Goal: Task Accomplishment & Management: Manage account settings

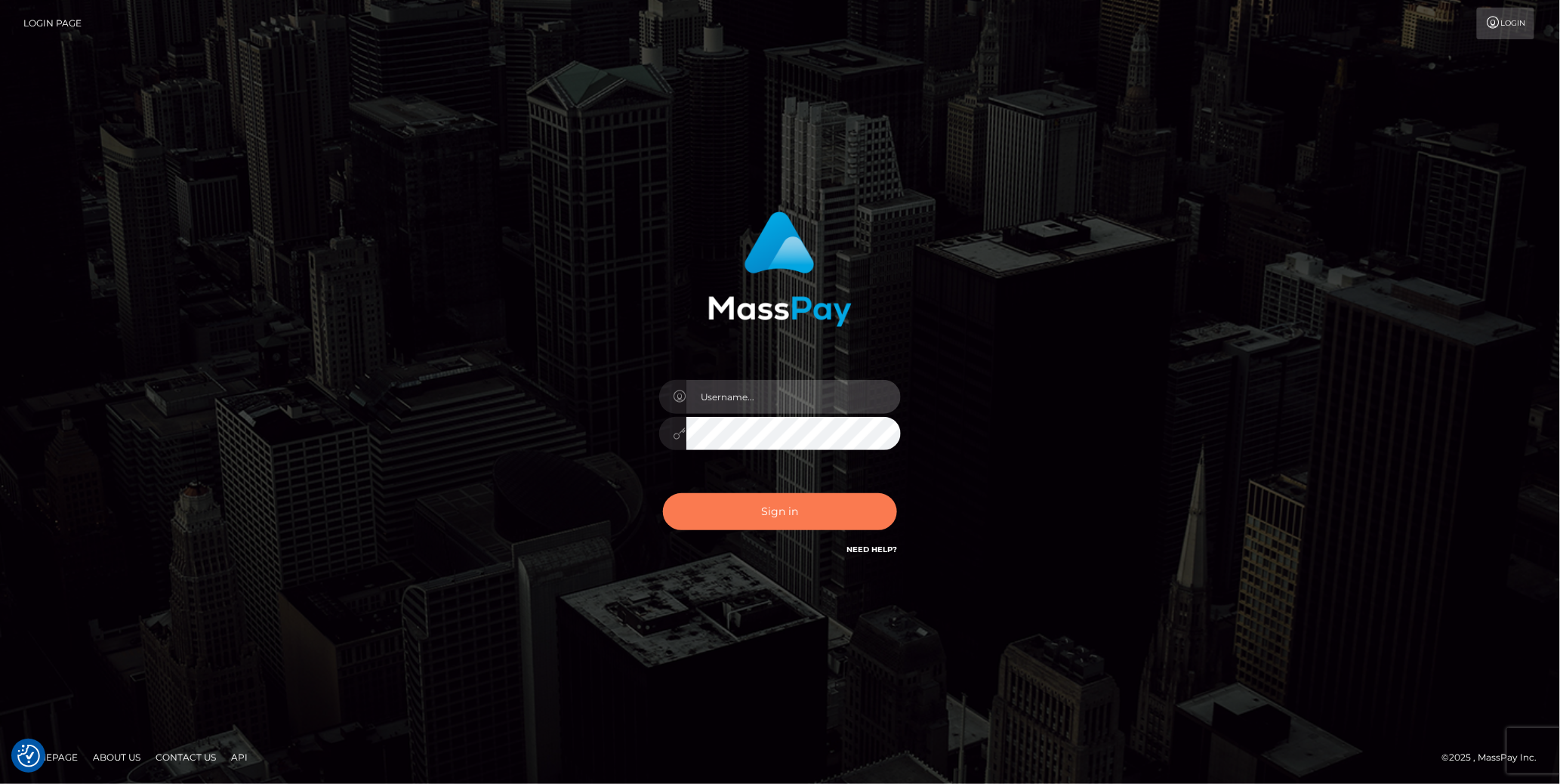
type input "cheli"
click at [855, 528] on button "Sign in" at bounding box center [780, 511] width 234 height 37
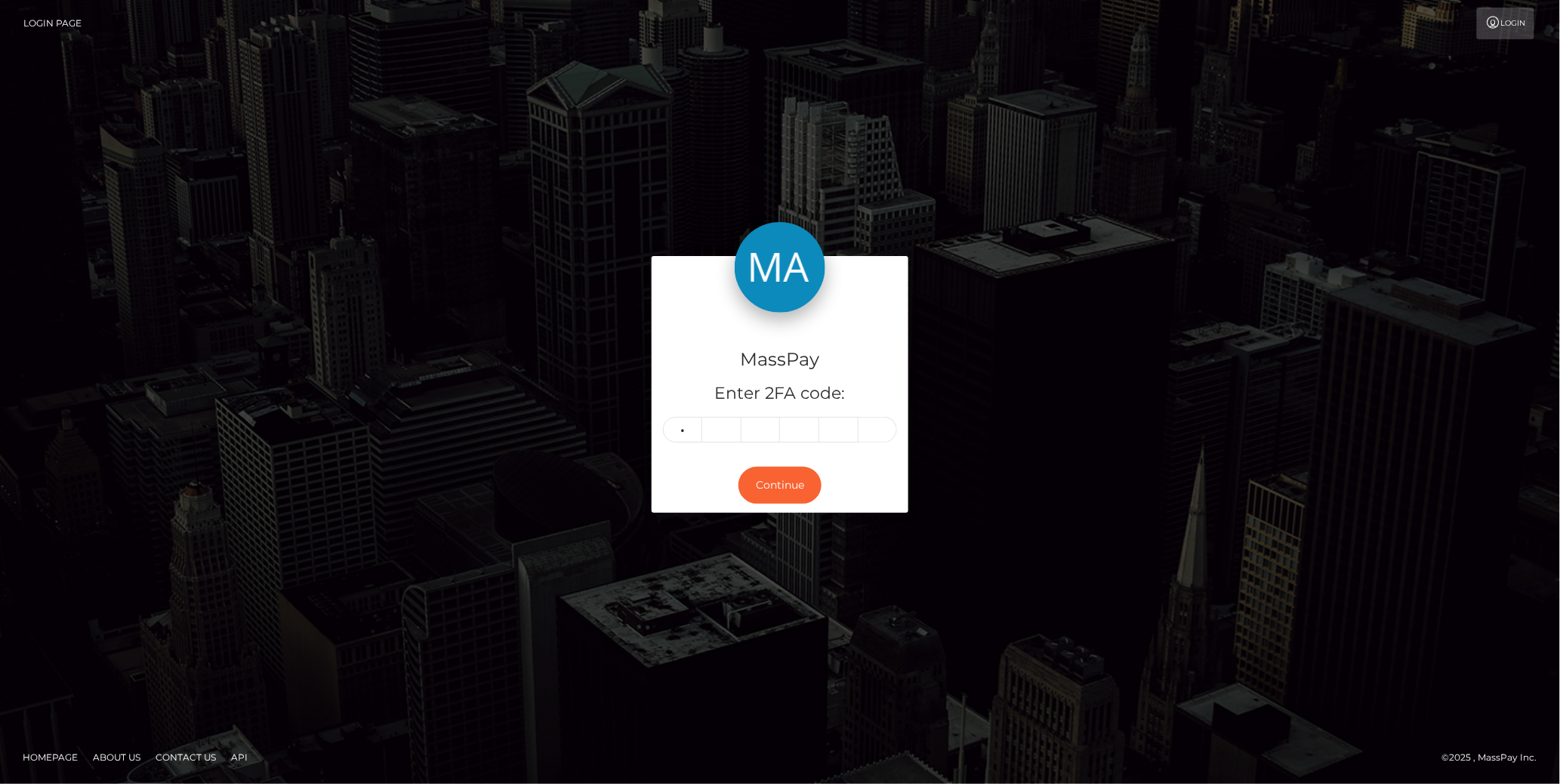
type input "9"
type input "3"
type input "2"
type input "1"
type input "0"
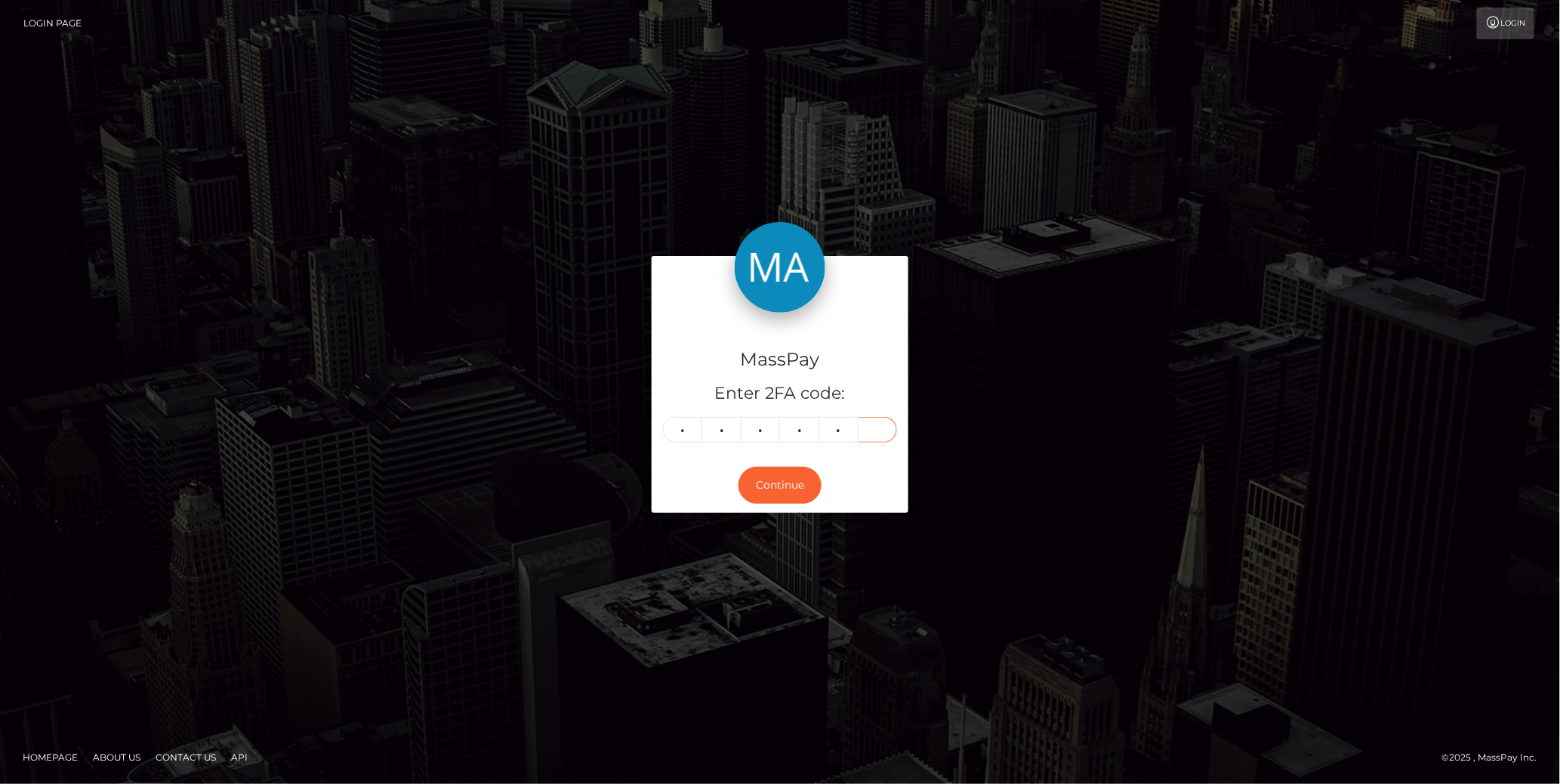
type input "6"
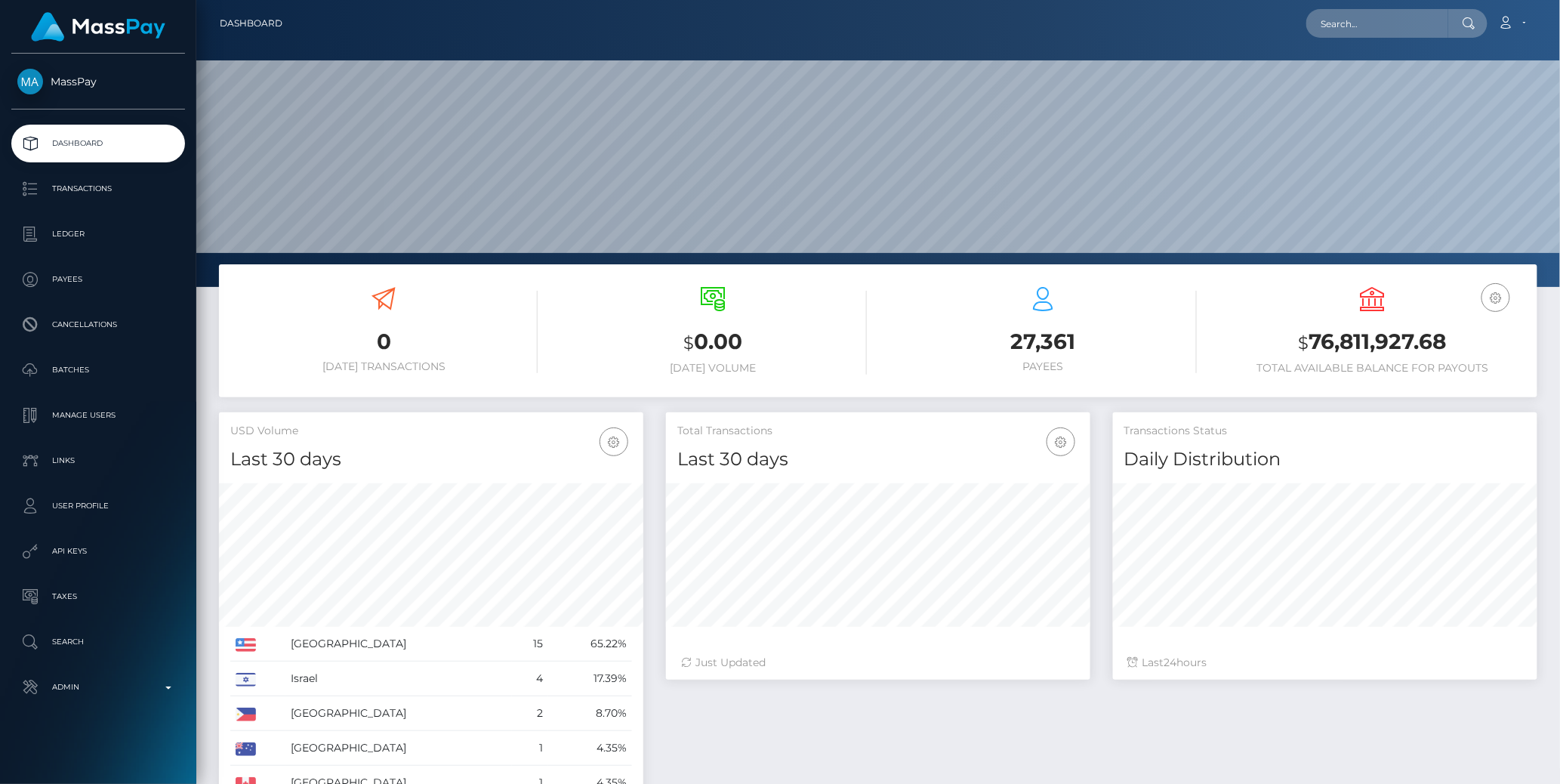
scroll to position [267, 425]
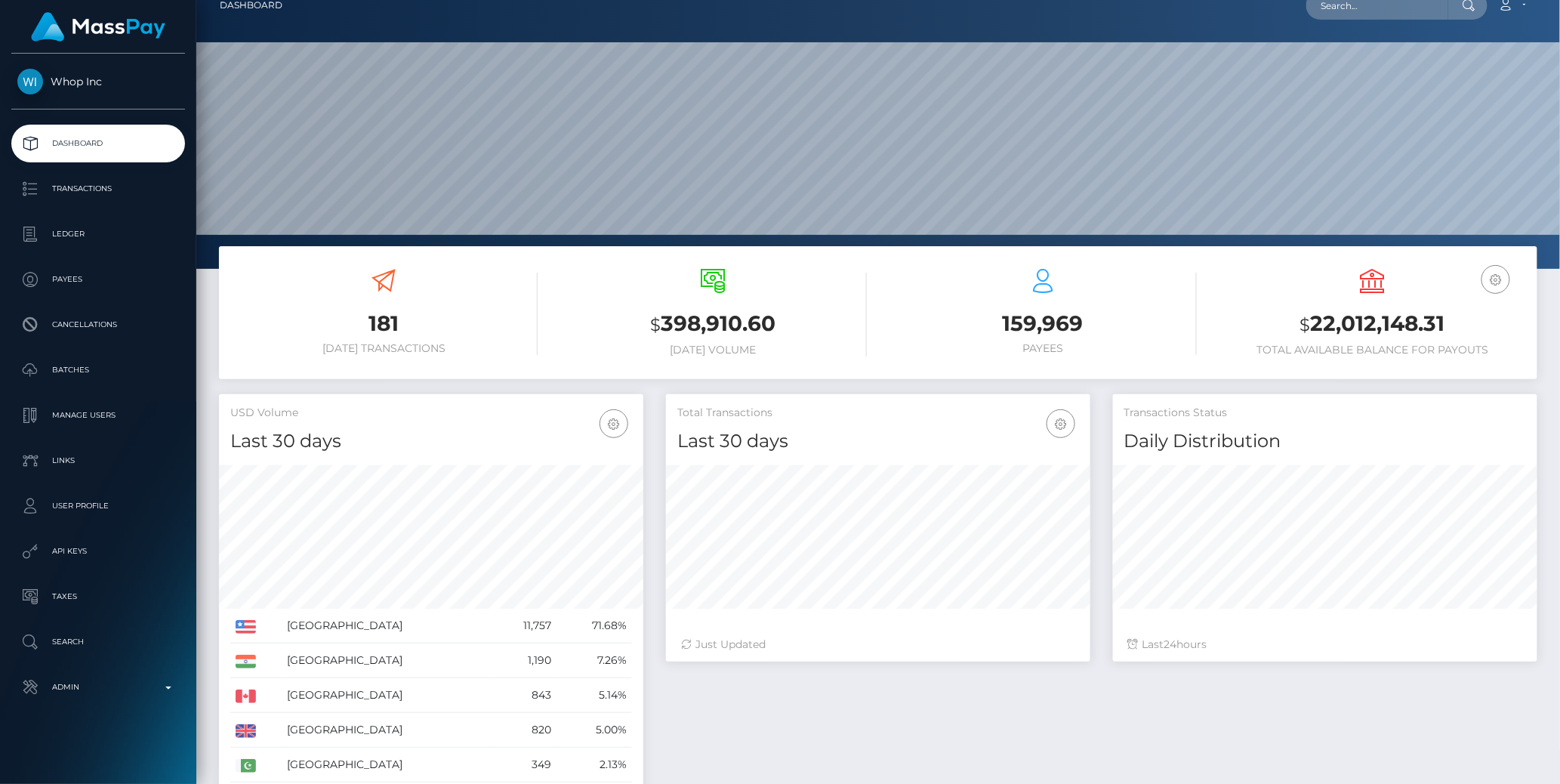
scroll to position [17, 0]
